Goal: Task Accomplishment & Management: Use online tool/utility

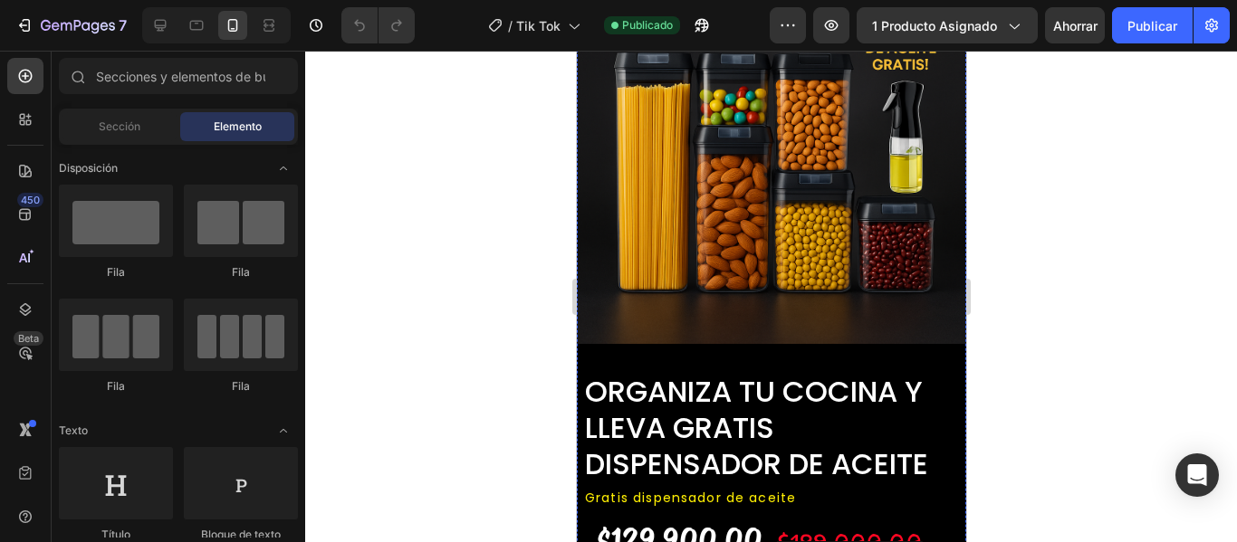
scroll to position [1031, 0]
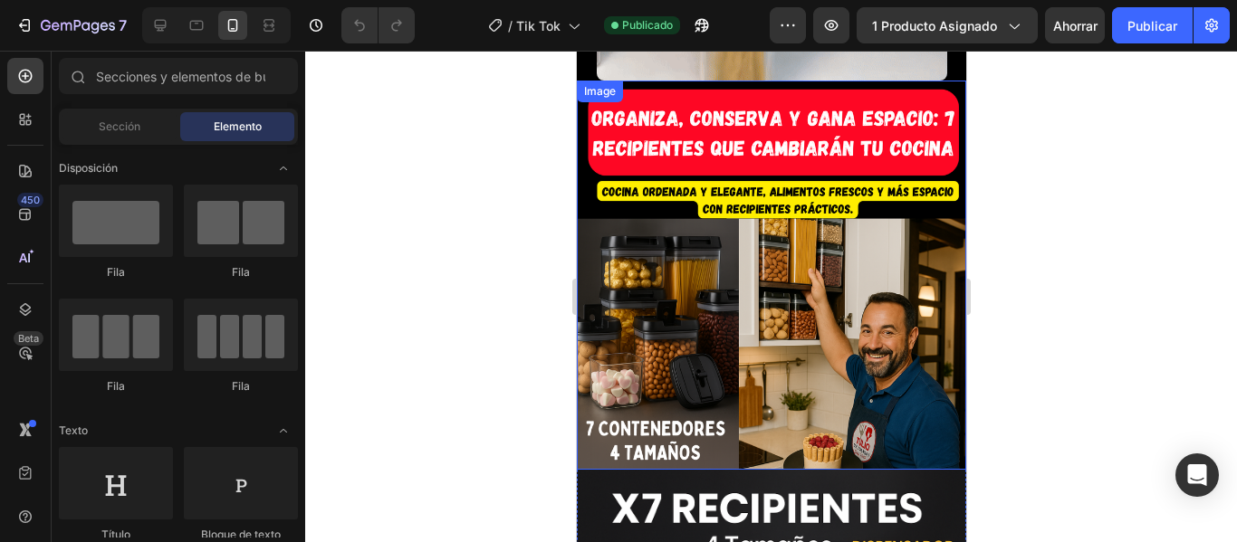
click at [633, 295] on img at bounding box center [770, 275] width 389 height 389
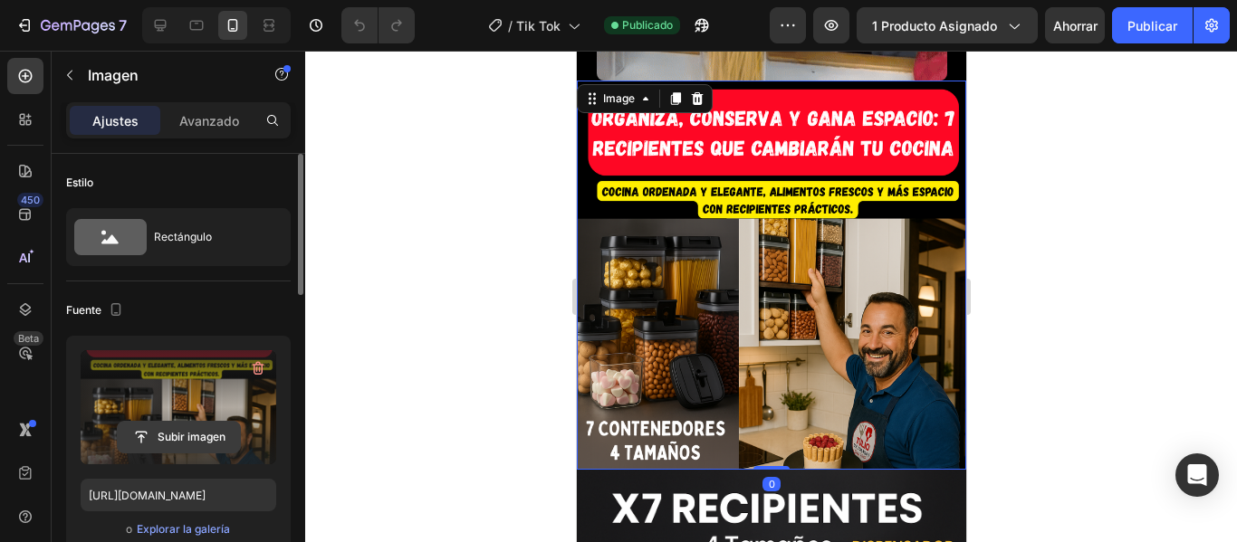
click at [177, 434] on input "file" at bounding box center [179, 437] width 122 height 31
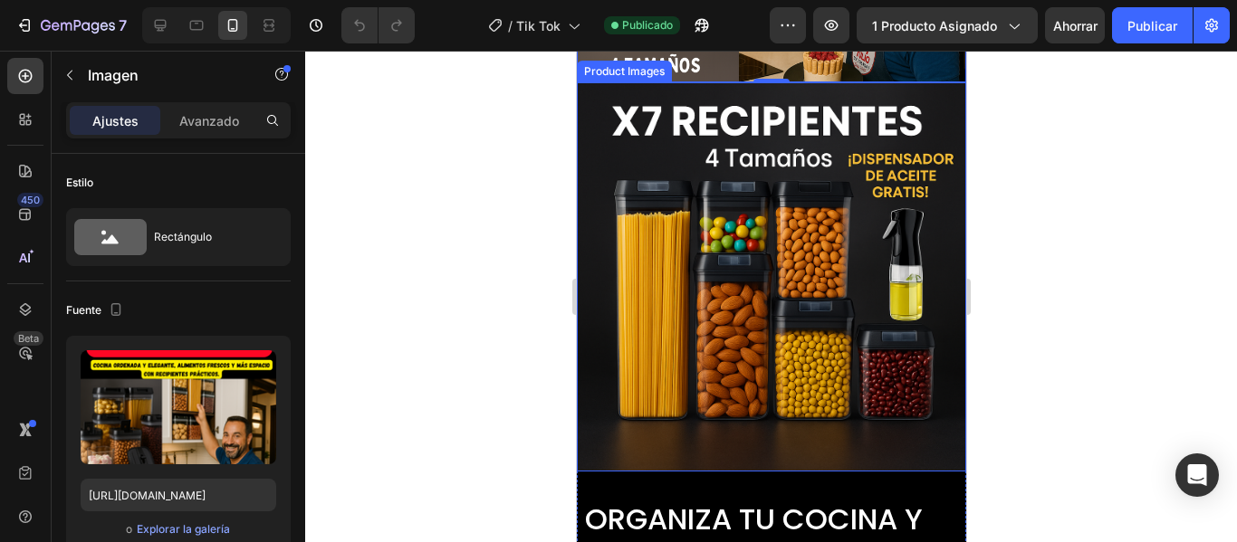
scroll to position [1212, 0]
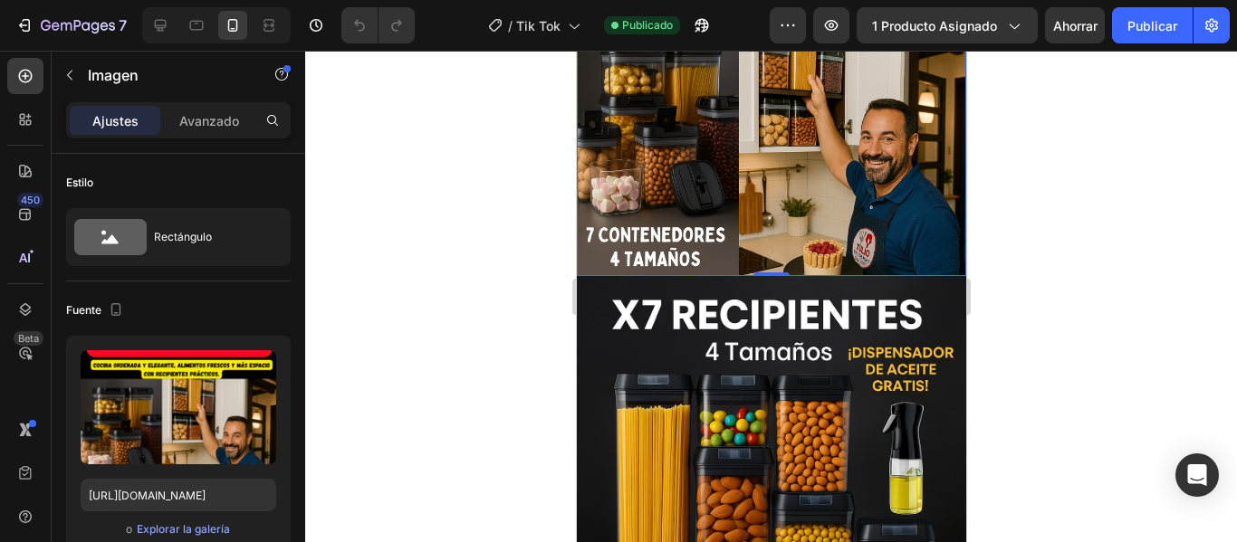
click at [676, 129] on img at bounding box center [770, 81] width 389 height 389
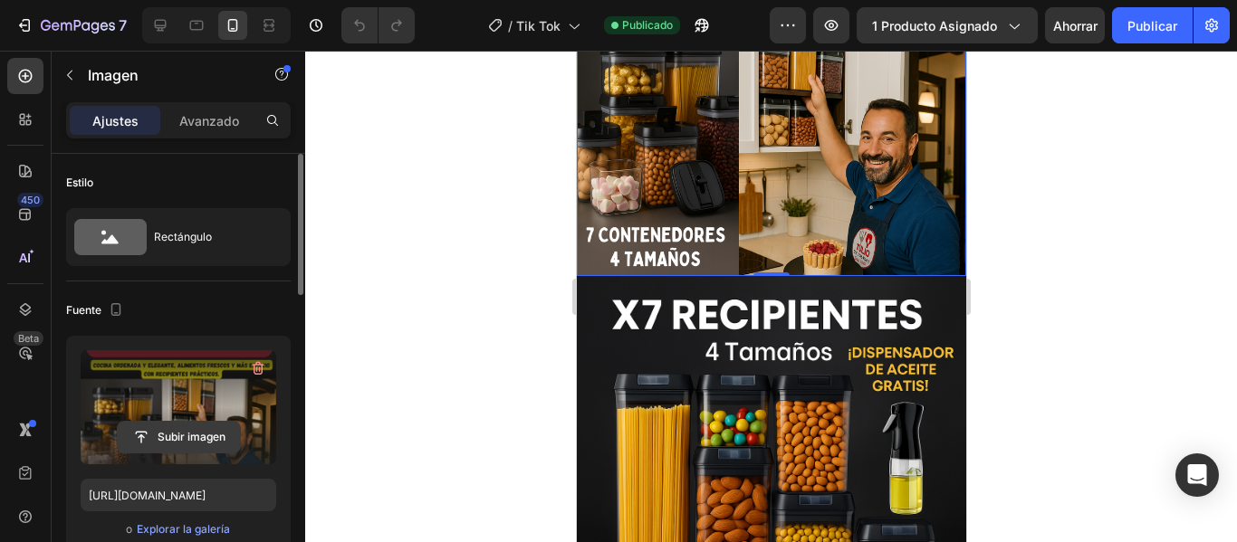
click at [212, 438] on input "file" at bounding box center [179, 437] width 122 height 31
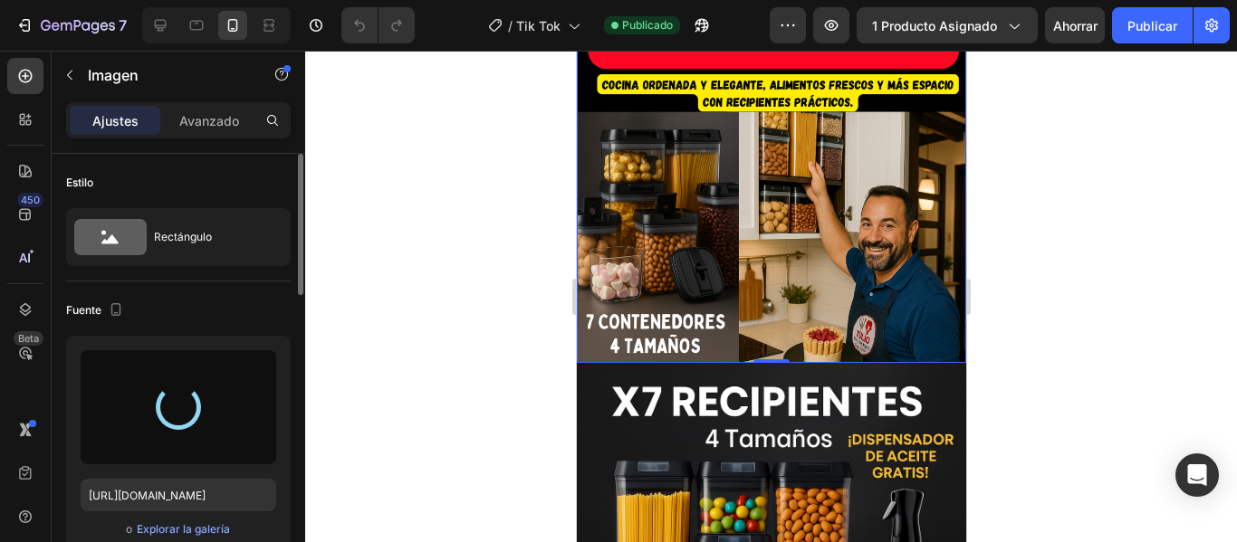
scroll to position [1031, 0]
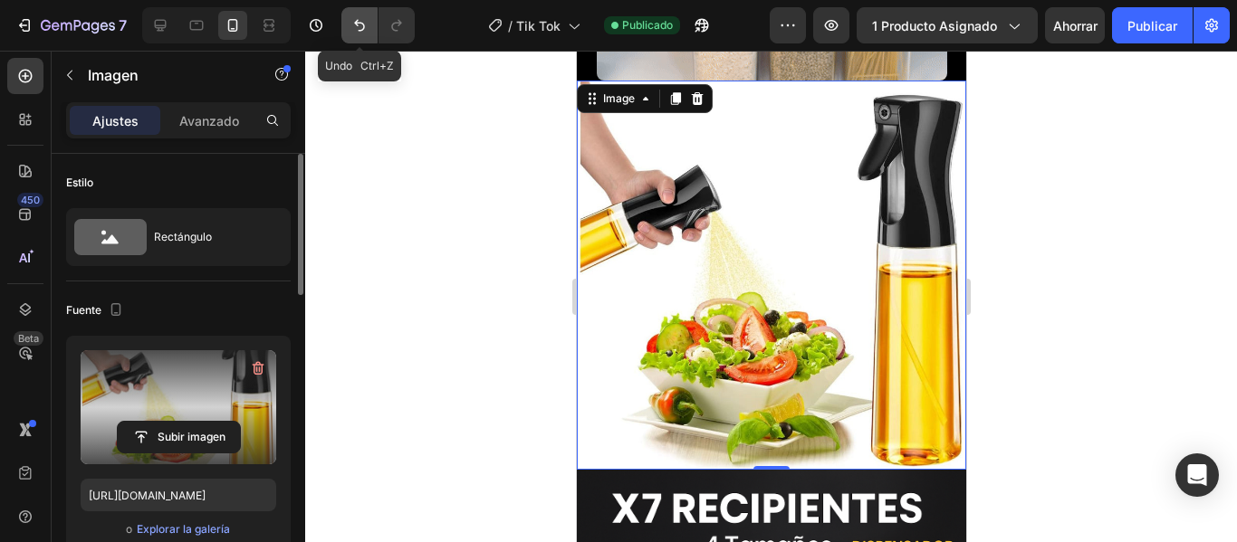
click at [368, 38] on button "Deshacer/Rehacer" at bounding box center [359, 25] width 36 height 36
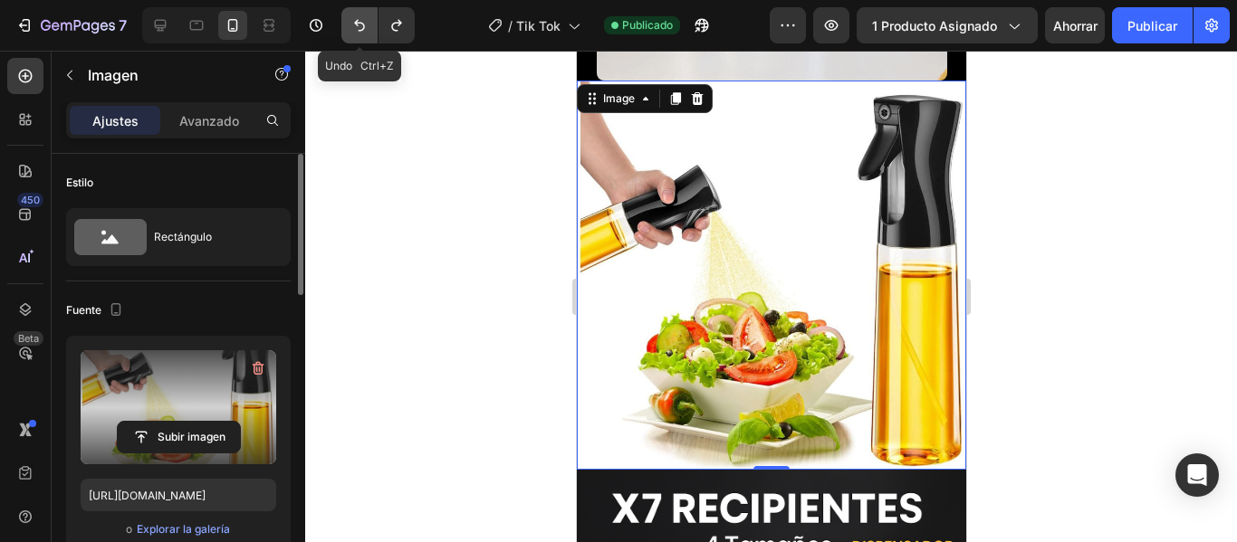
click at [361, 39] on button "Deshacer/Rehacer" at bounding box center [359, 25] width 36 height 36
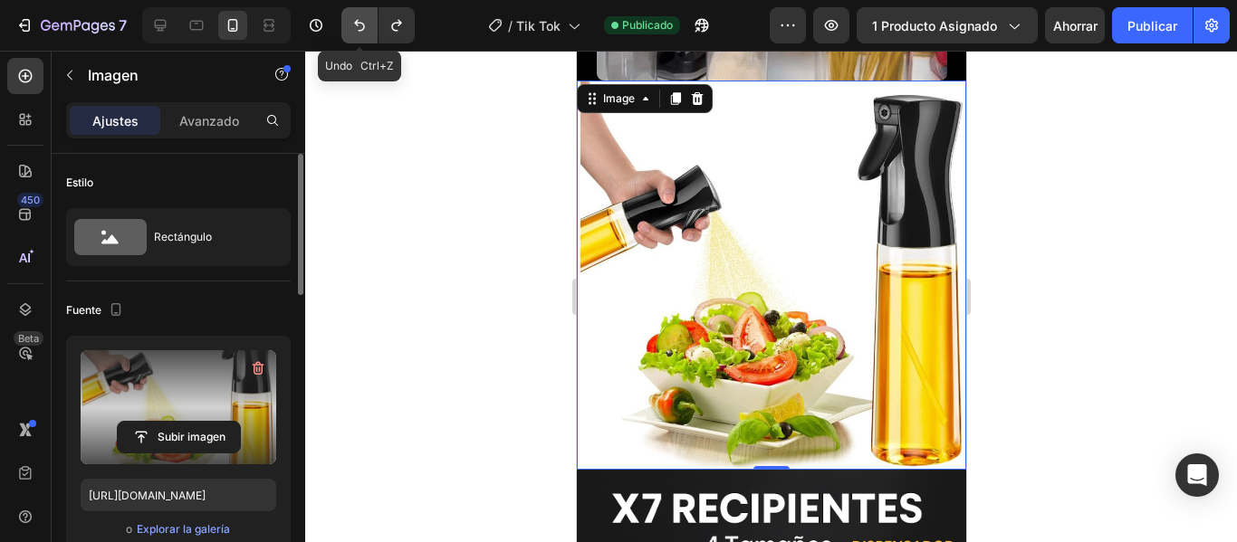
type input "[URL][DOMAIN_NAME]"
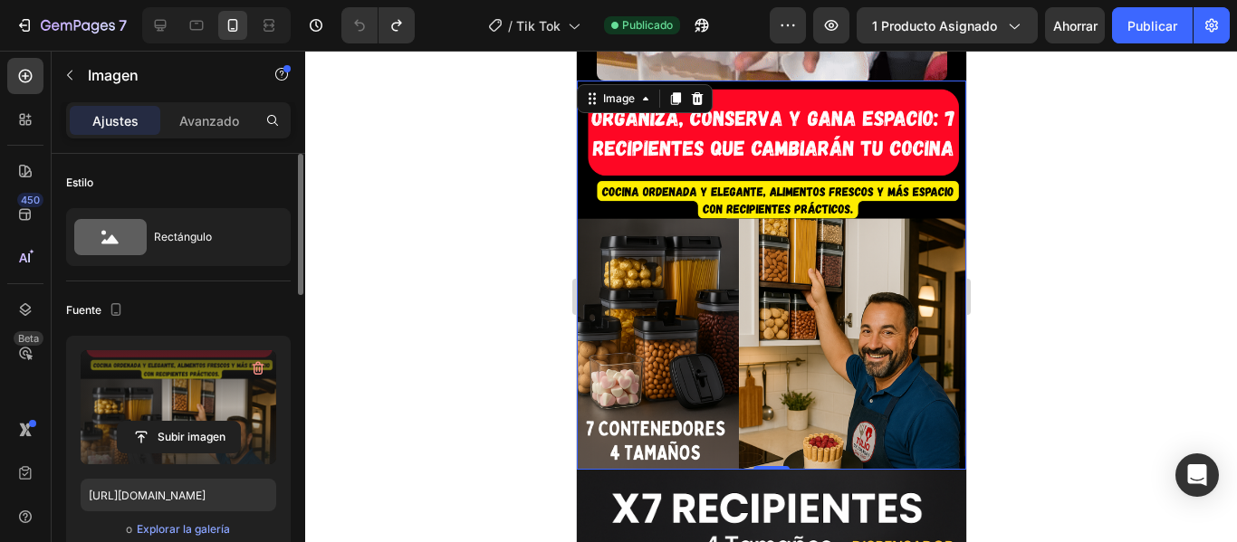
click at [1020, 236] on div at bounding box center [771, 297] width 932 height 492
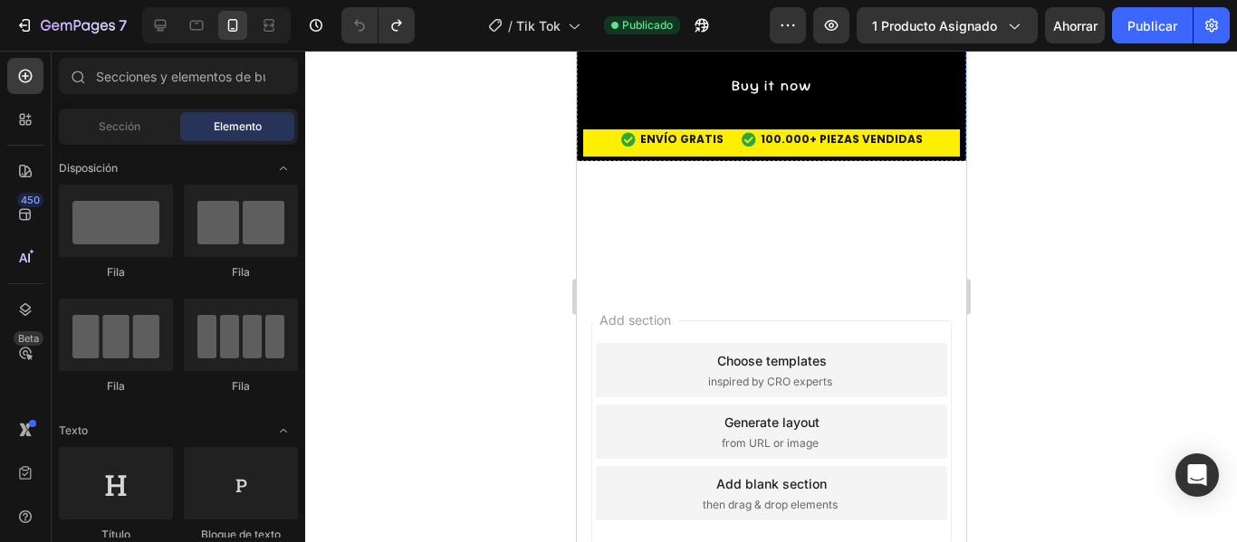
scroll to position [5251, 0]
